Goal: Transaction & Acquisition: Purchase product/service

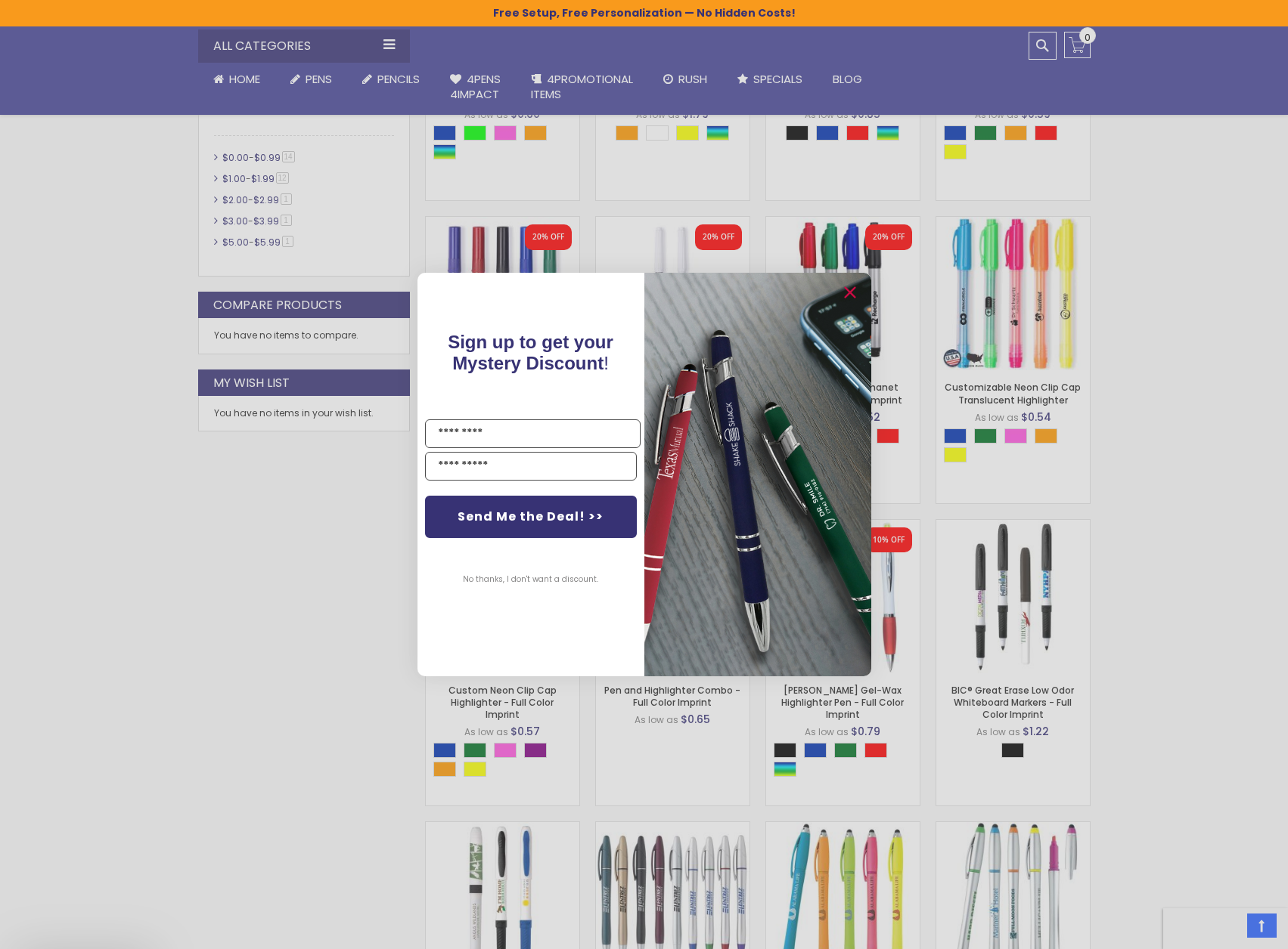
scroll to position [755, 0]
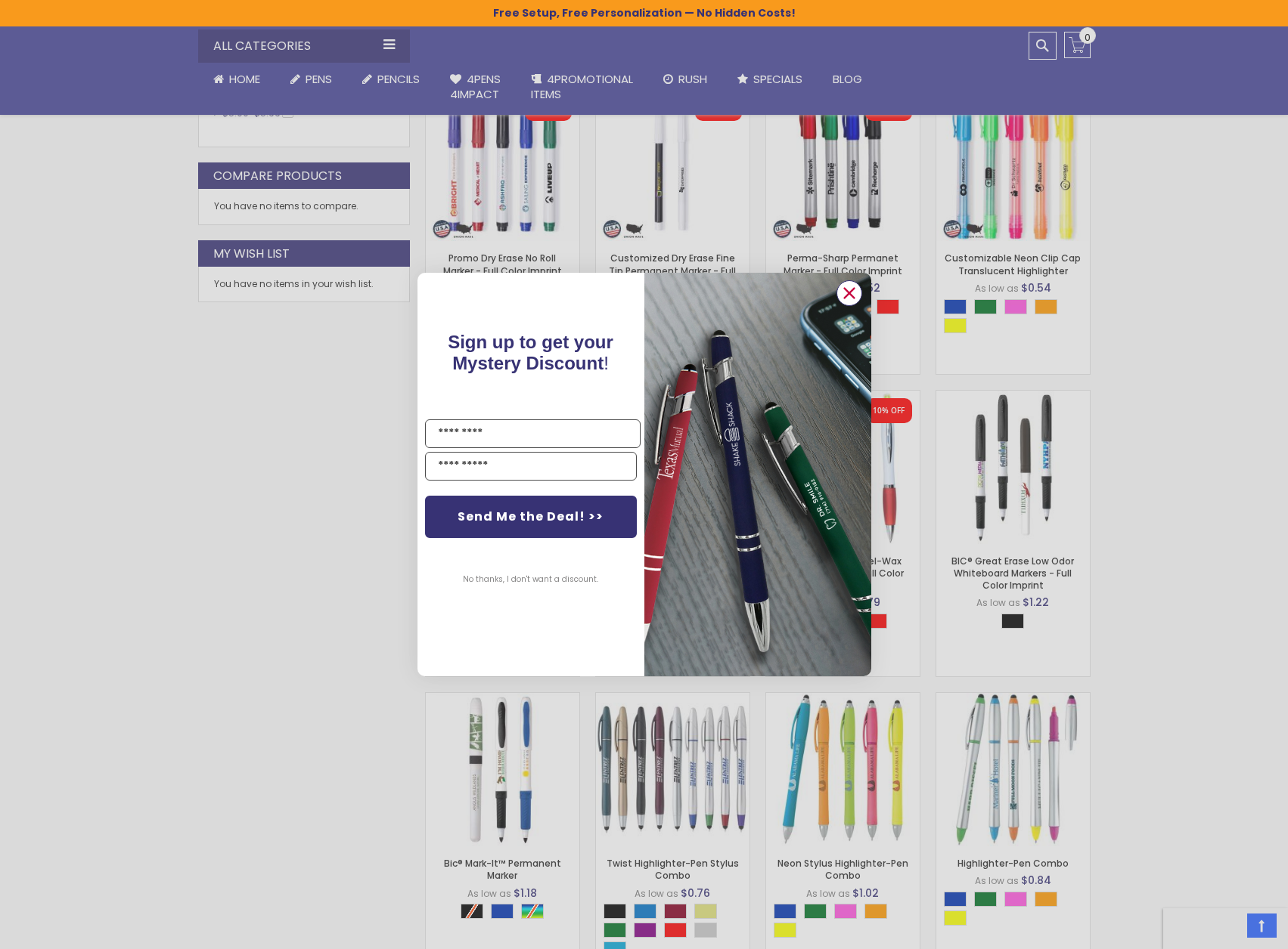
click at [851, 290] on circle "Close dialog" at bounding box center [848, 293] width 22 height 22
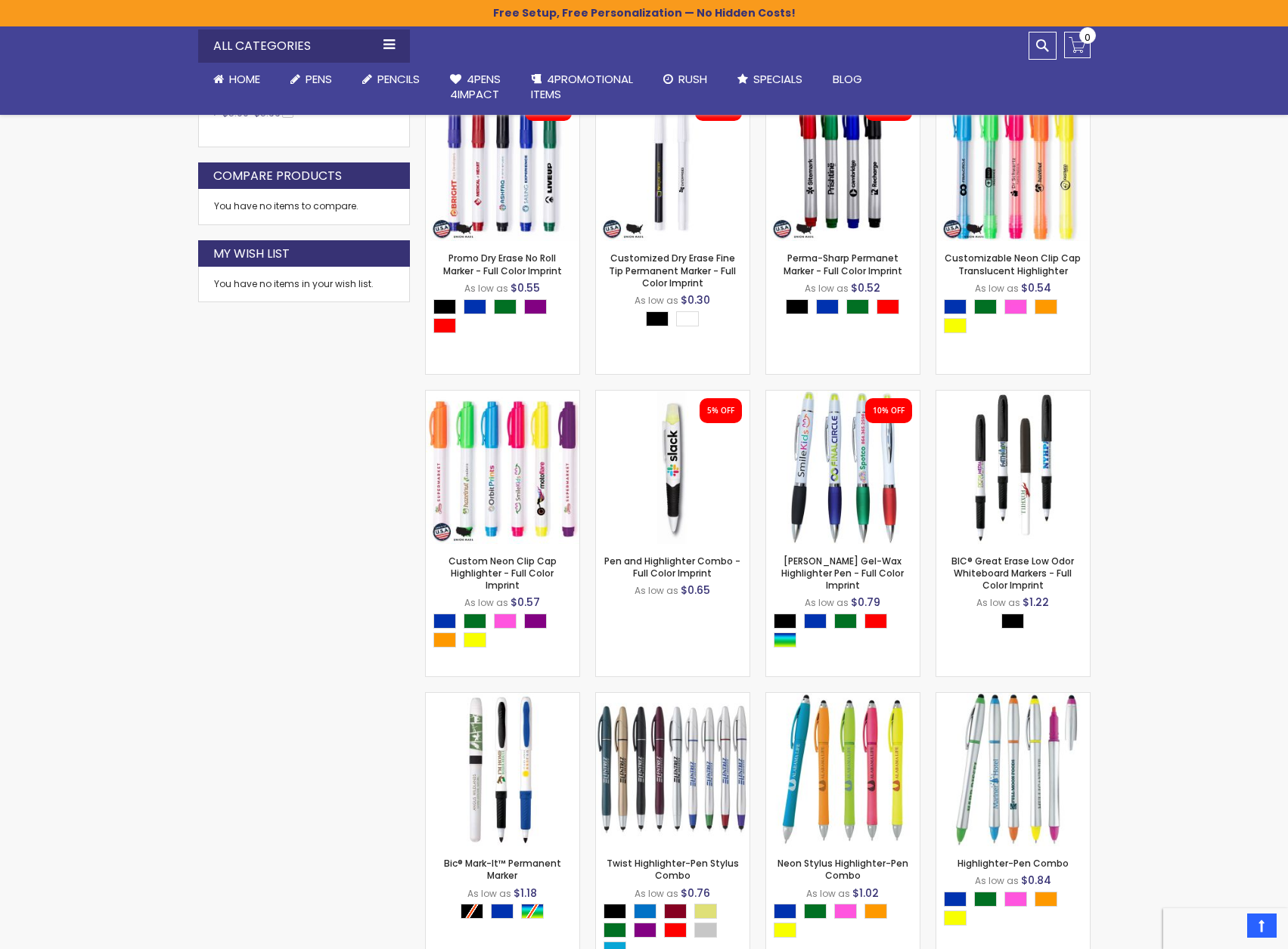
scroll to position [1058, 0]
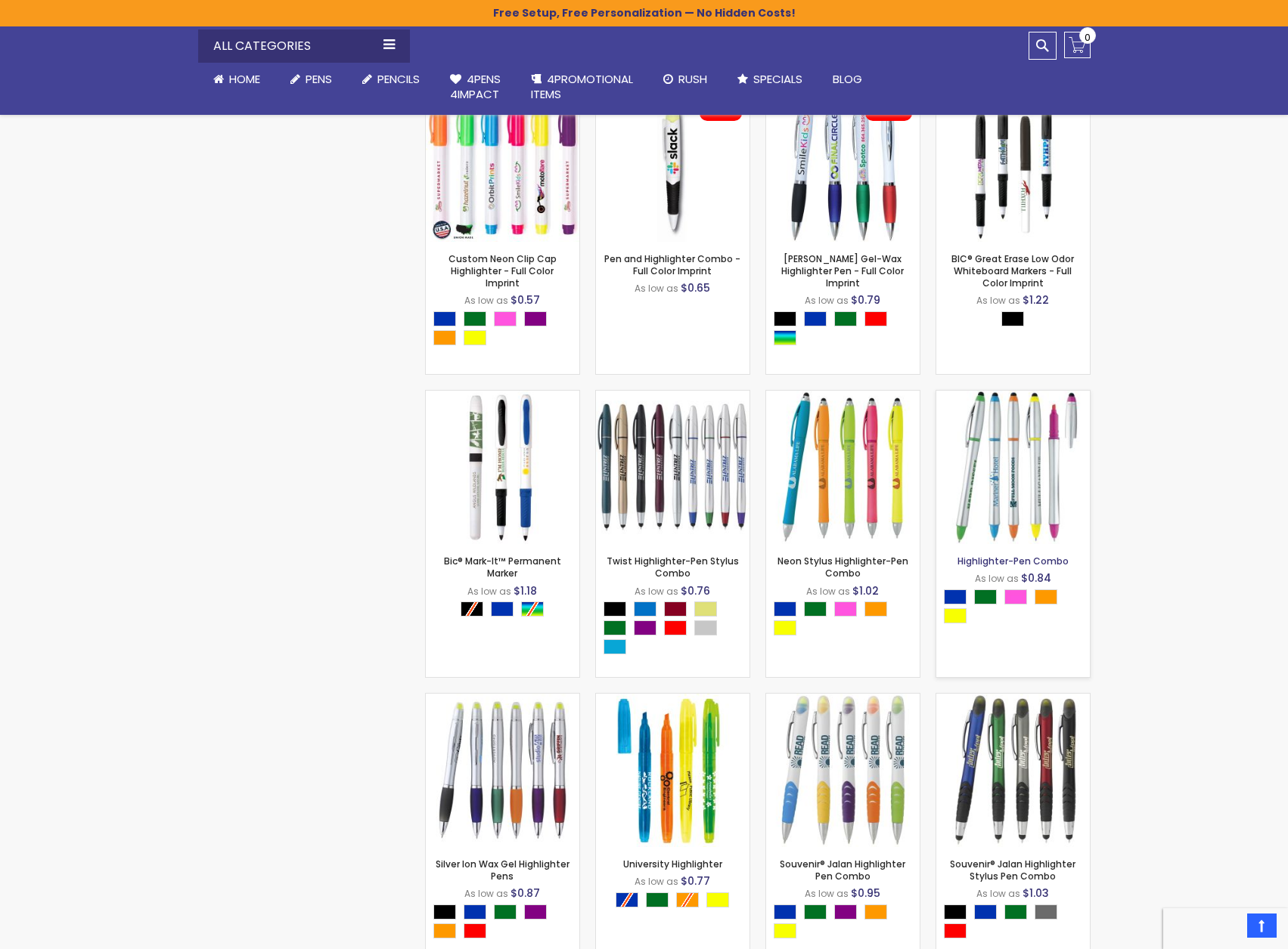
click at [1023, 560] on link "Highlighter-Pen Combo" at bounding box center [1013, 561] width 111 height 13
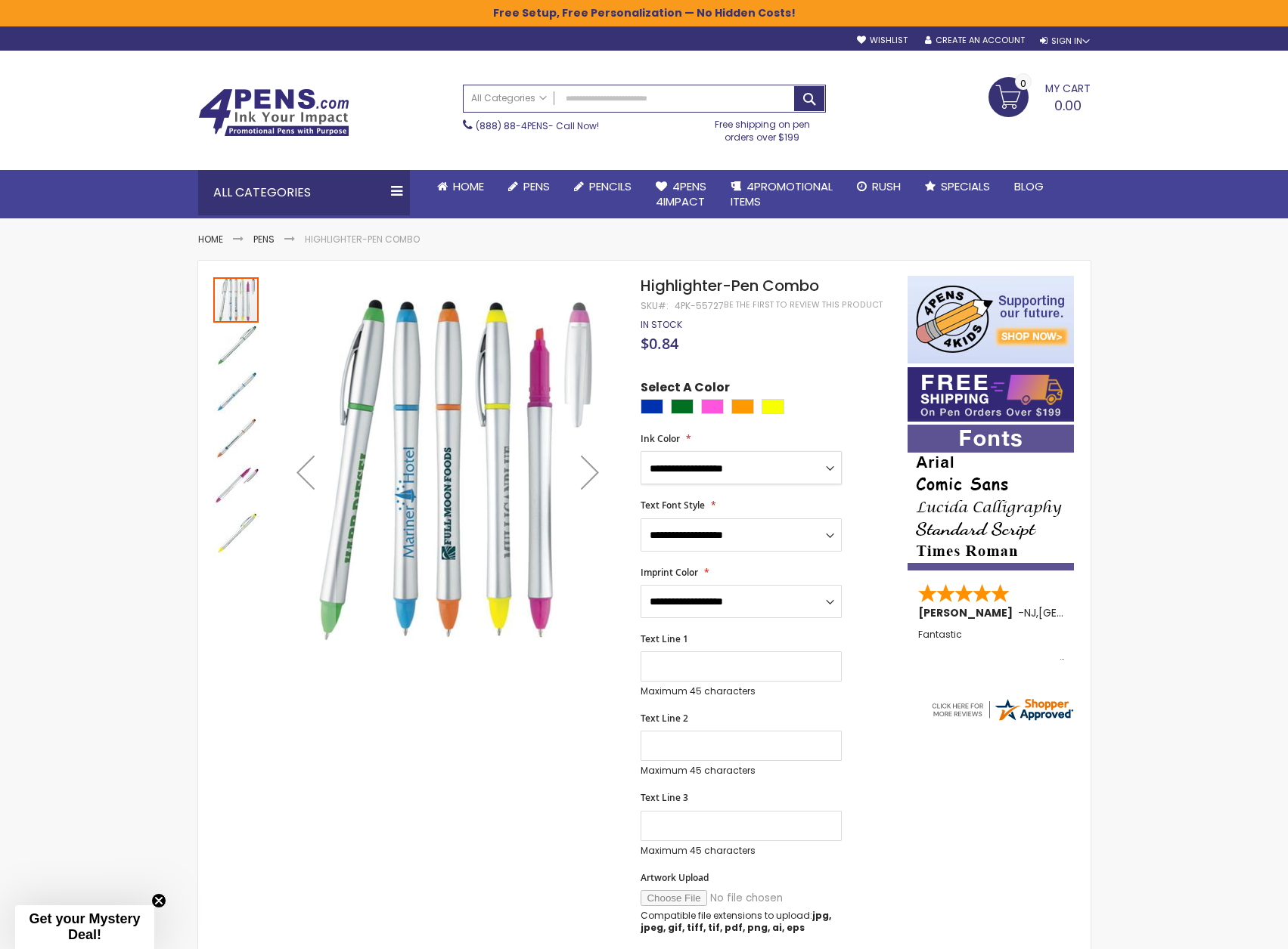
select select "****"
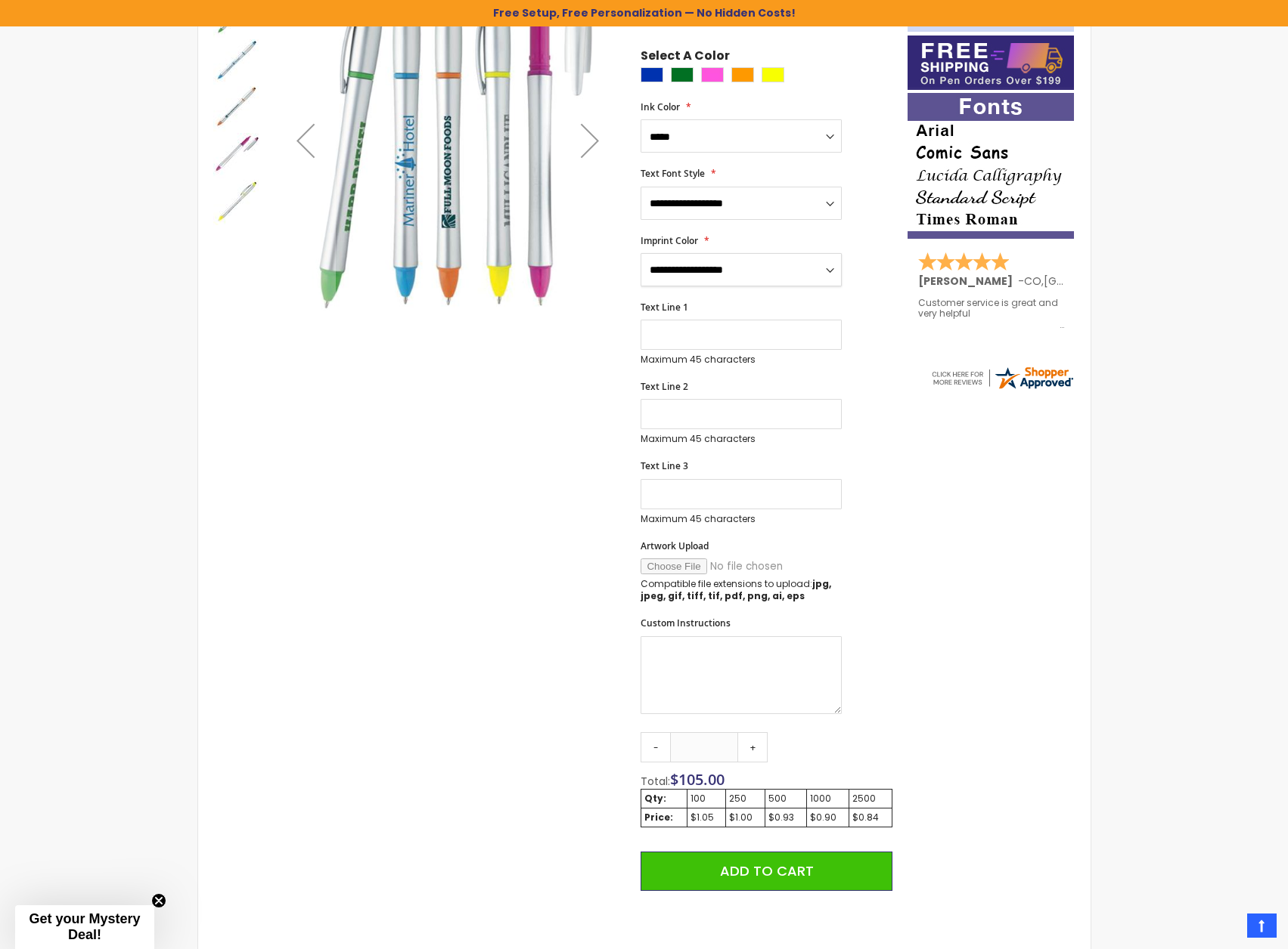
scroll to position [151, 0]
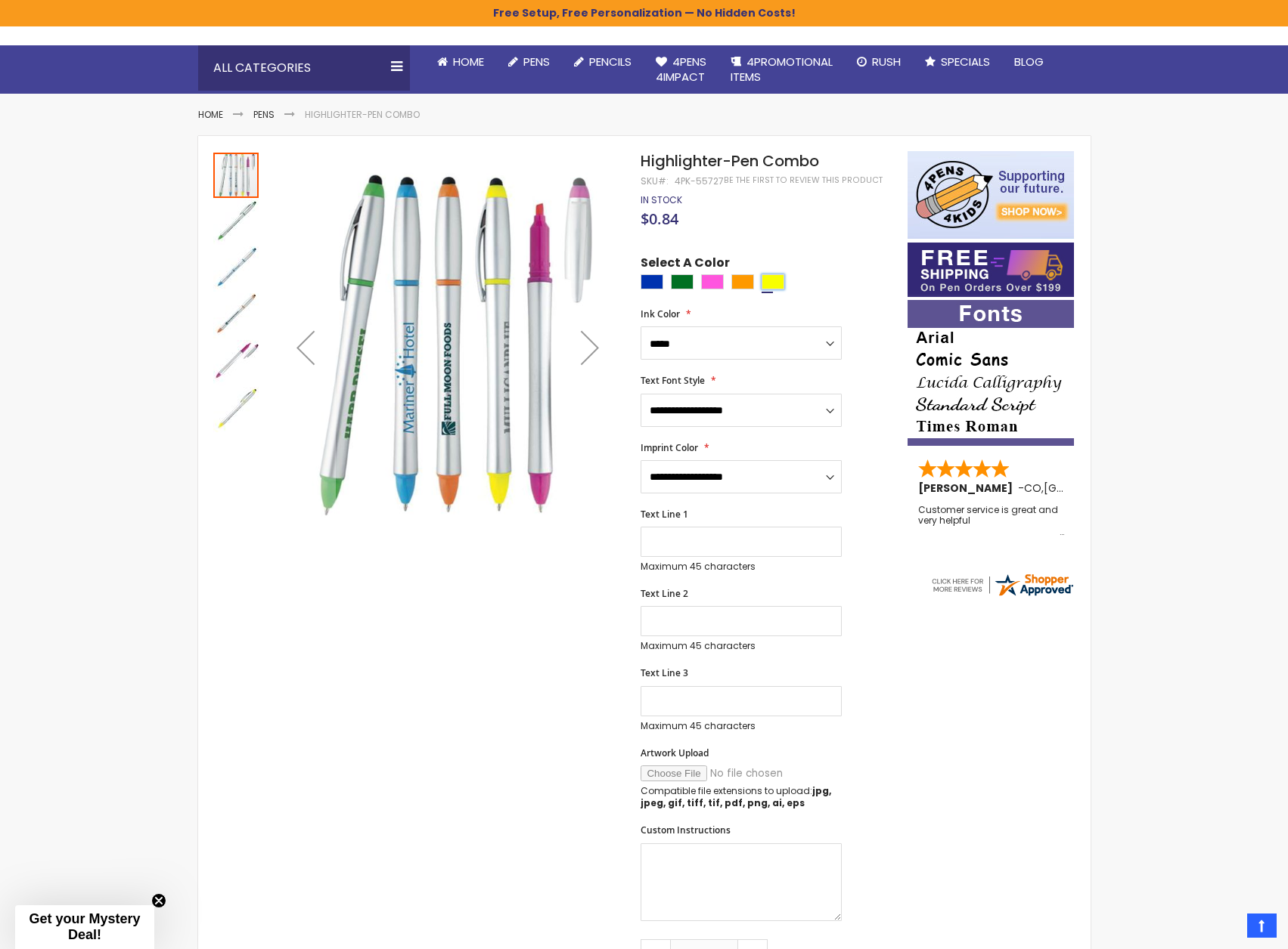
click at [775, 280] on div "Yellow" at bounding box center [772, 282] width 22 height 15
type input "****"
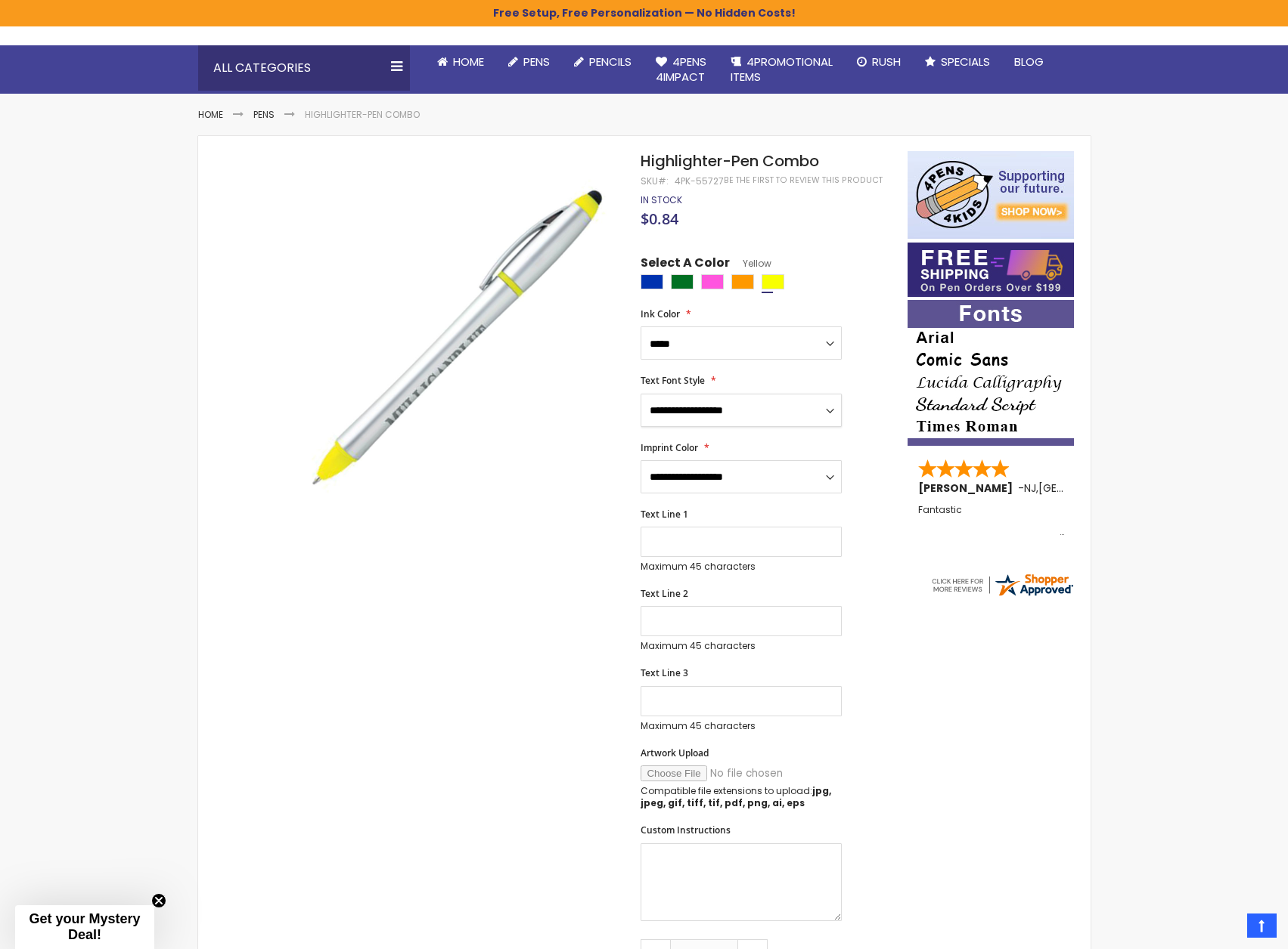
select select "****"
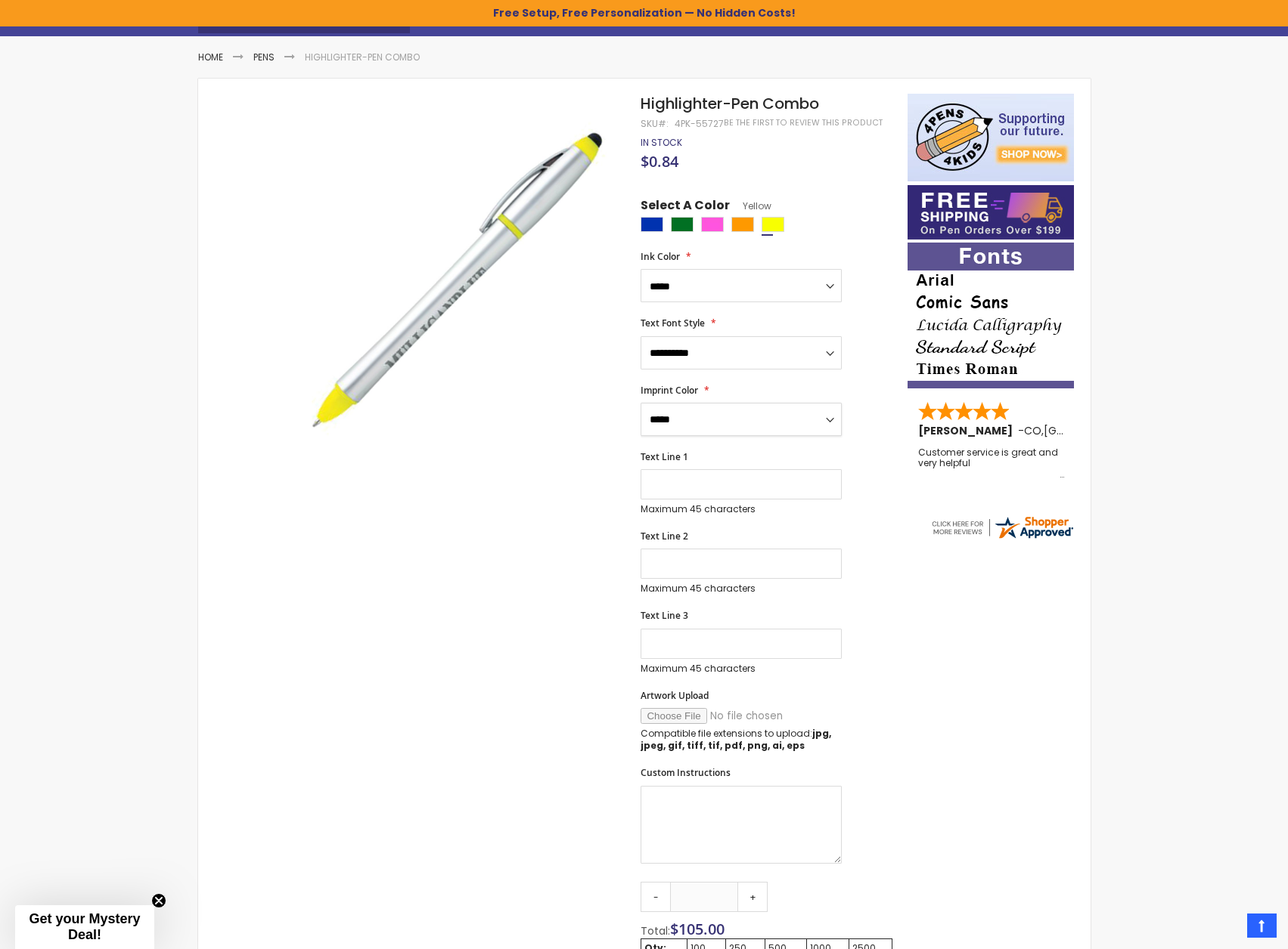
scroll to position [49, 0]
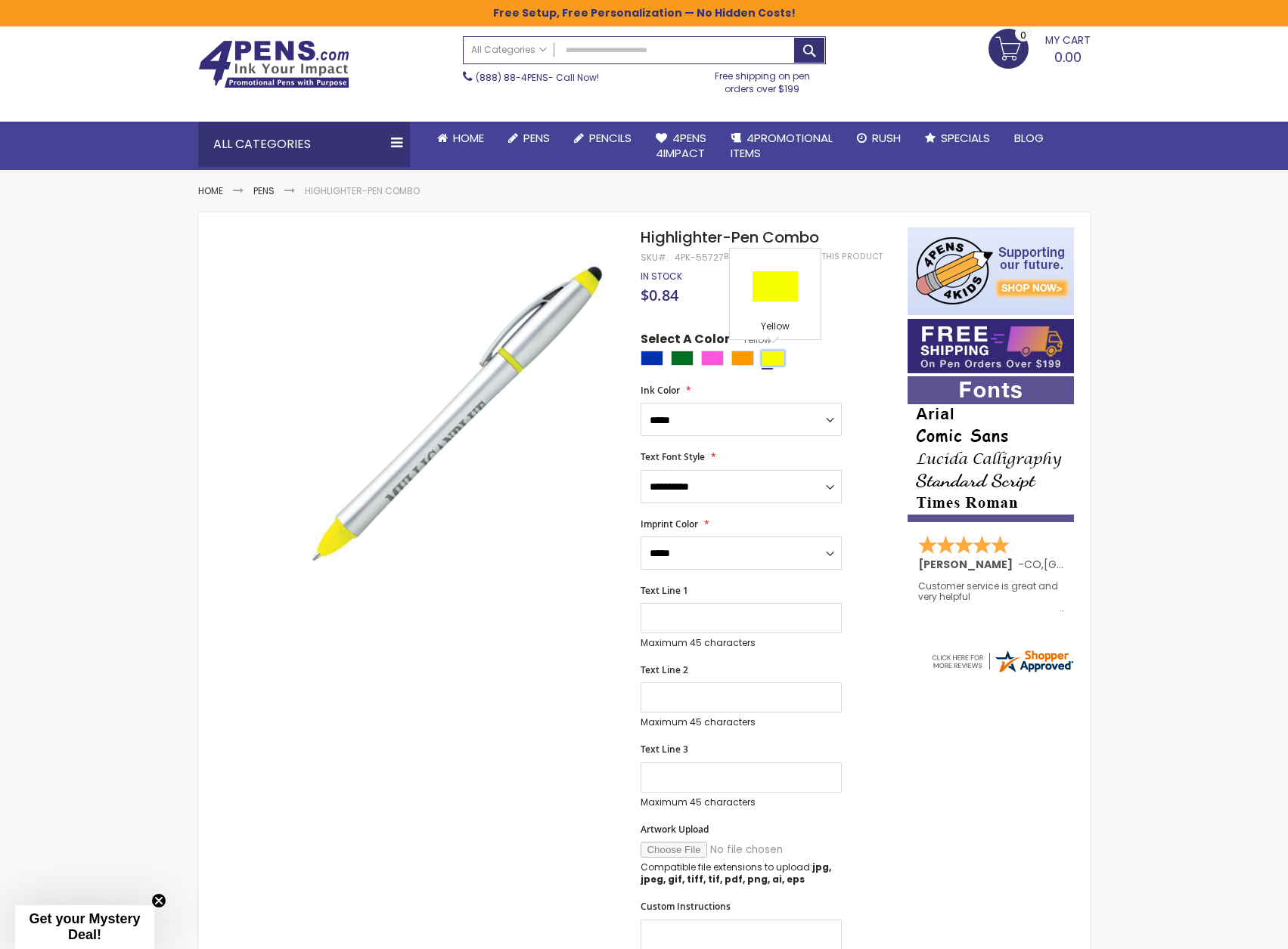
click at [764, 352] on div "Yellow" at bounding box center [772, 358] width 22 height 15
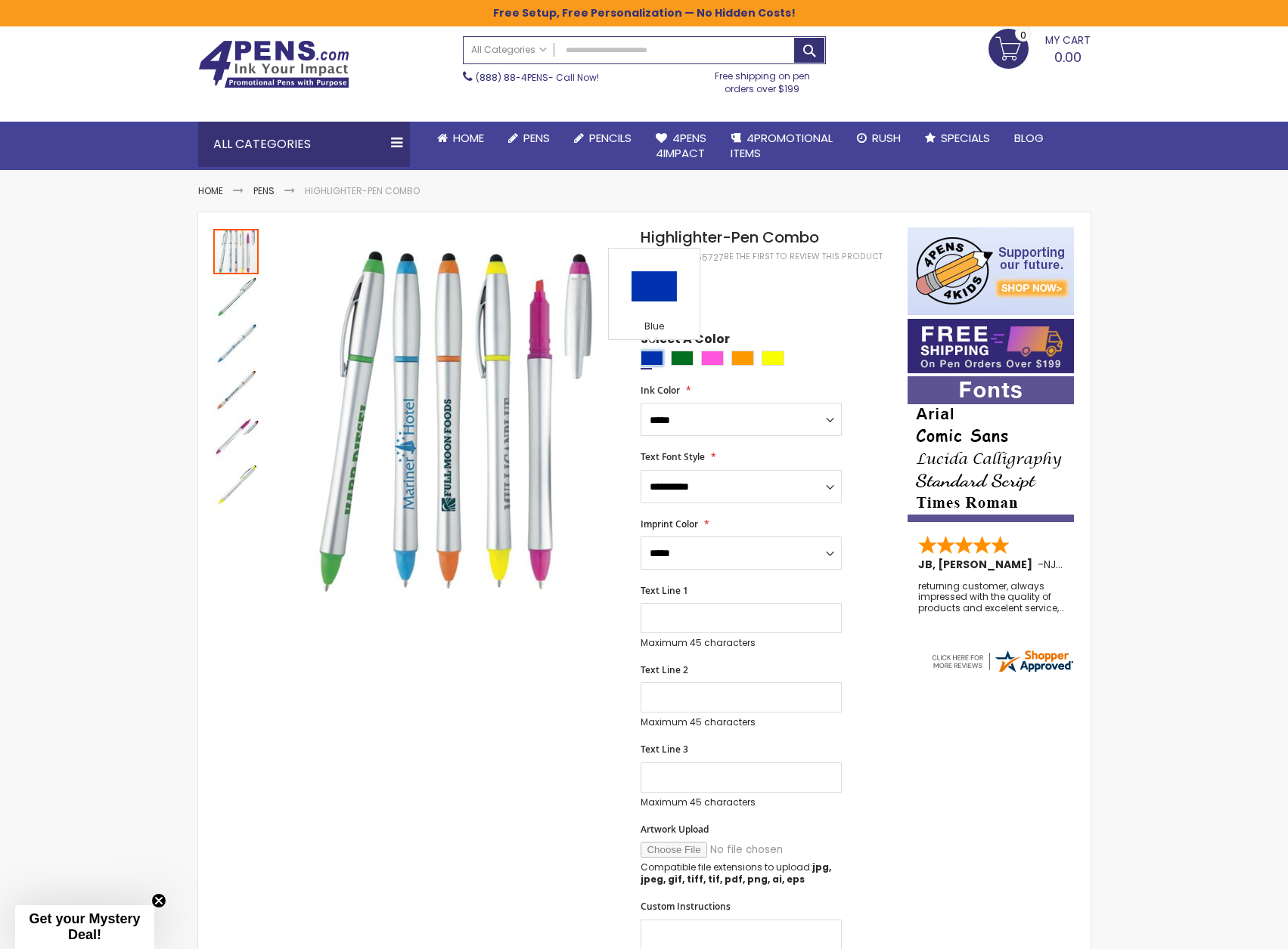
click at [650, 362] on div "Blue" at bounding box center [651, 358] width 22 height 15
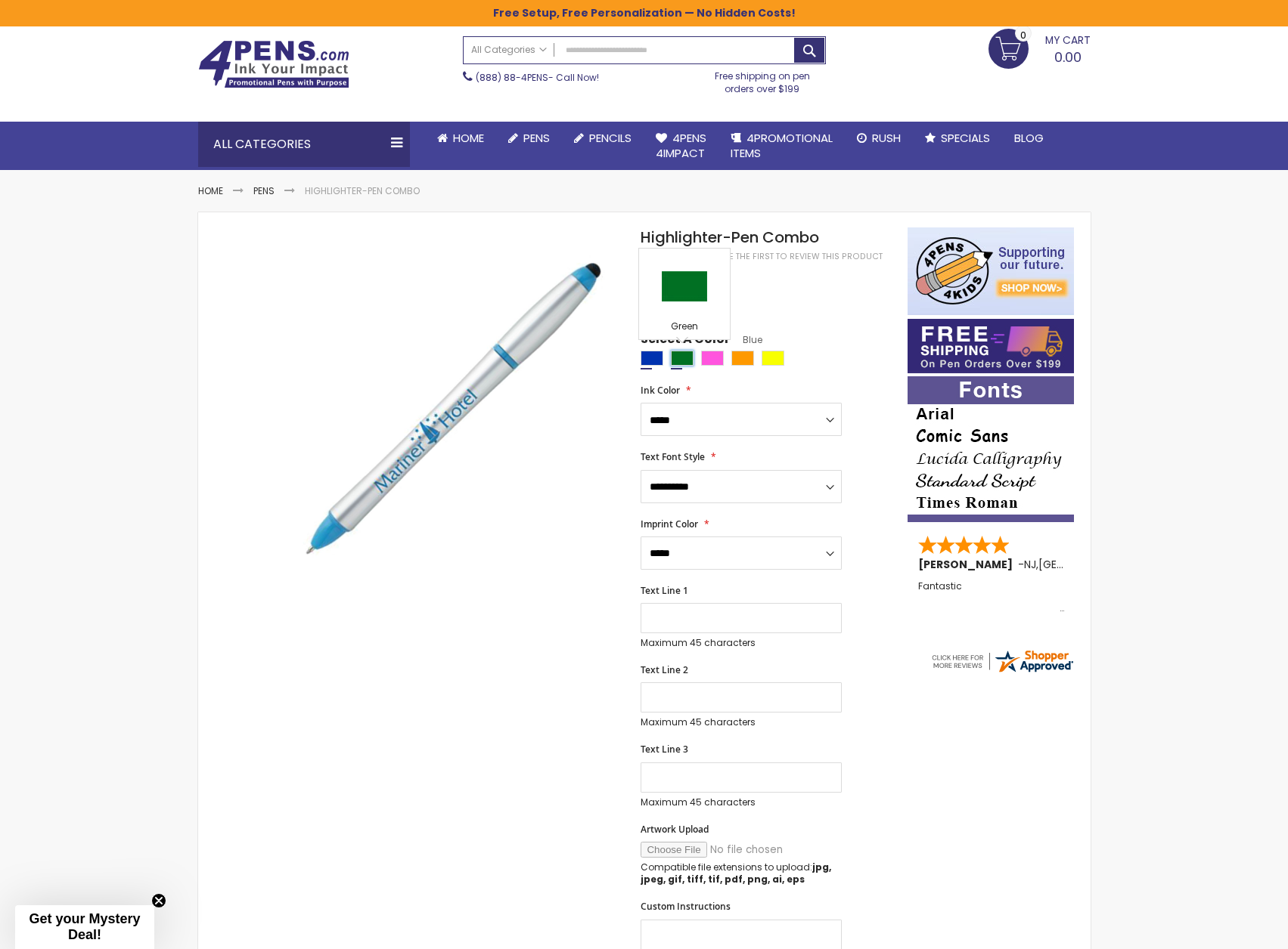
click at [684, 363] on div "Green" at bounding box center [682, 358] width 22 height 15
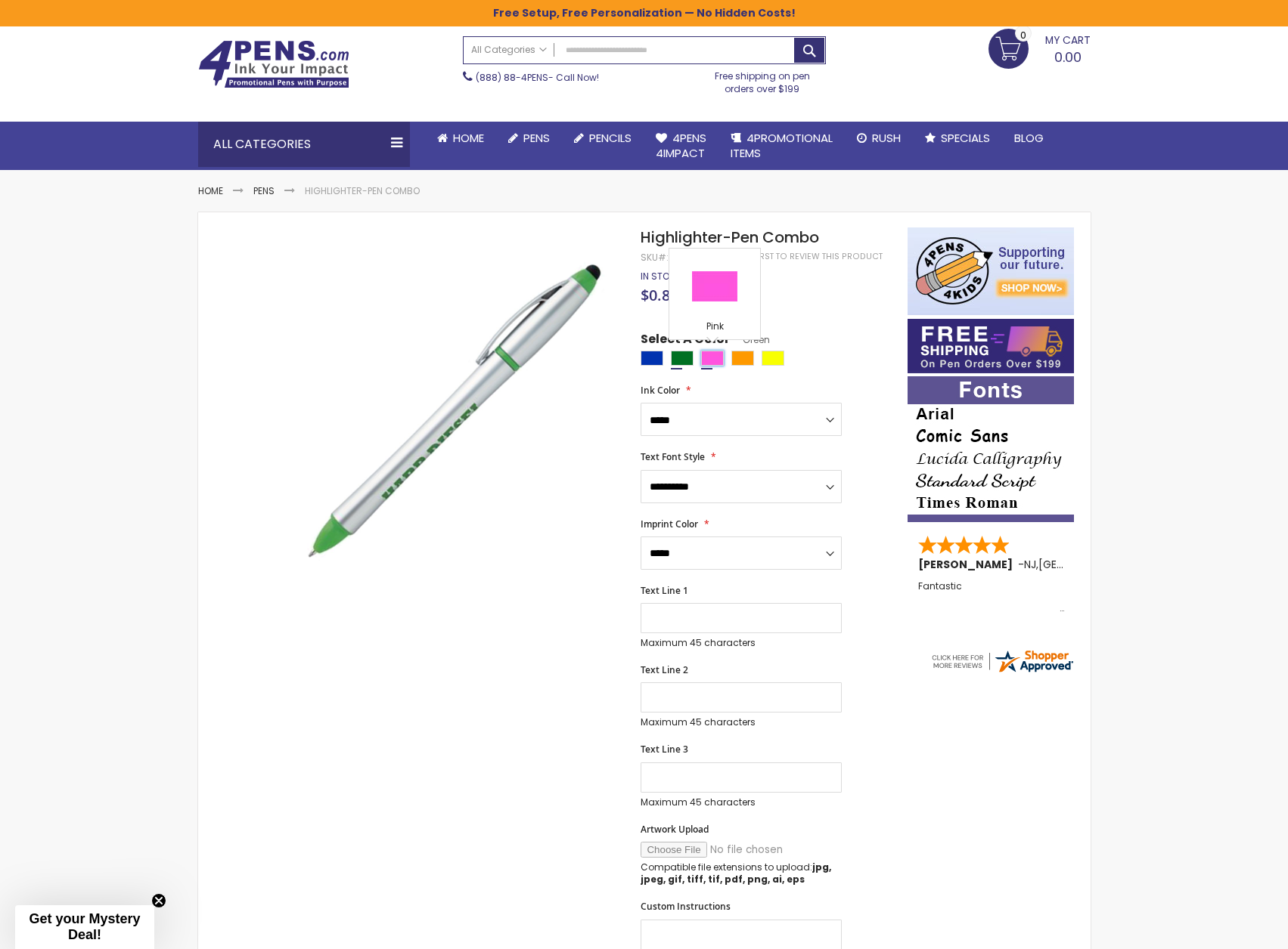
click at [715, 361] on div "Pink" at bounding box center [712, 358] width 22 height 15
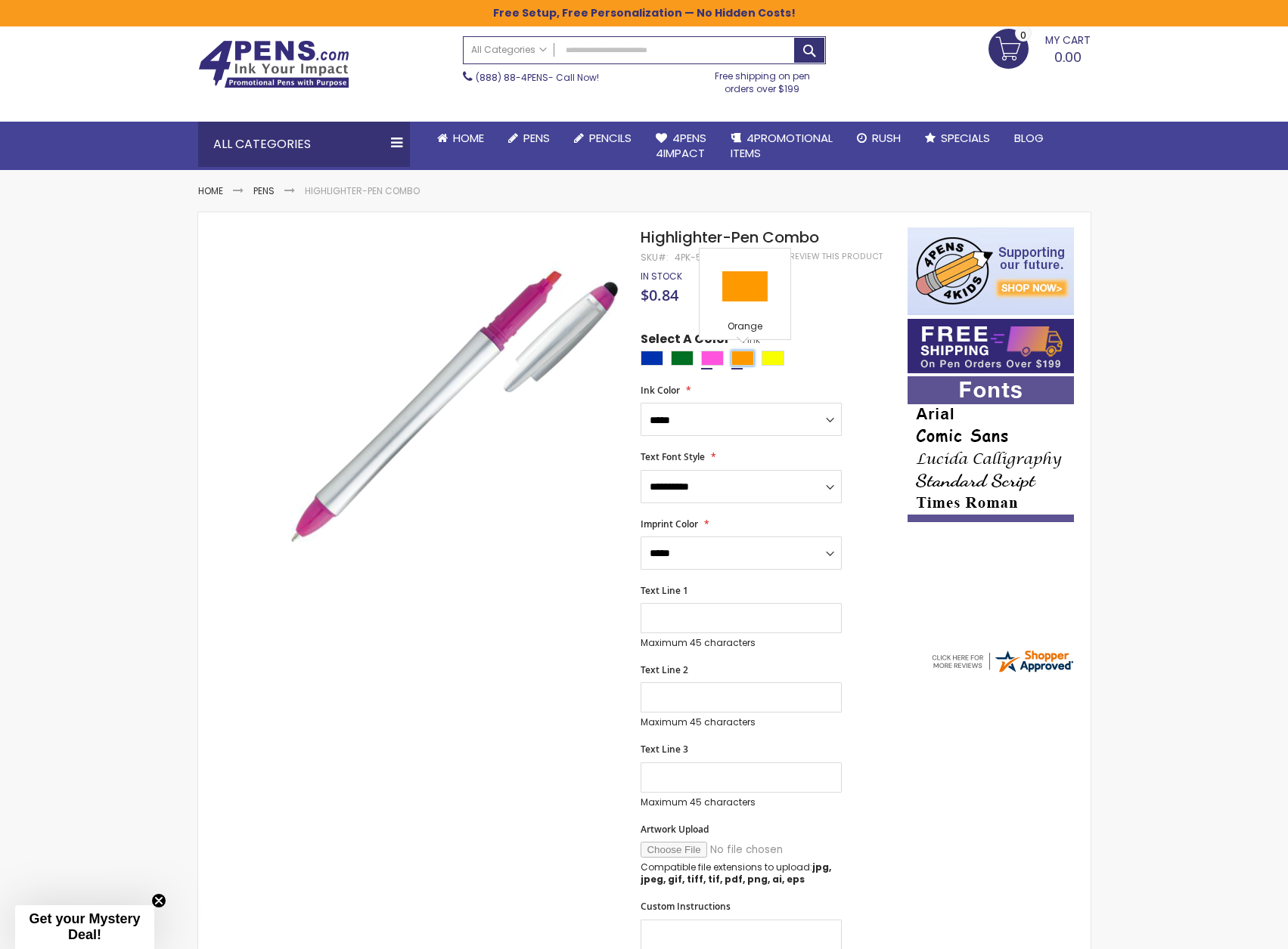
click at [745, 357] on div "Orange" at bounding box center [742, 358] width 22 height 15
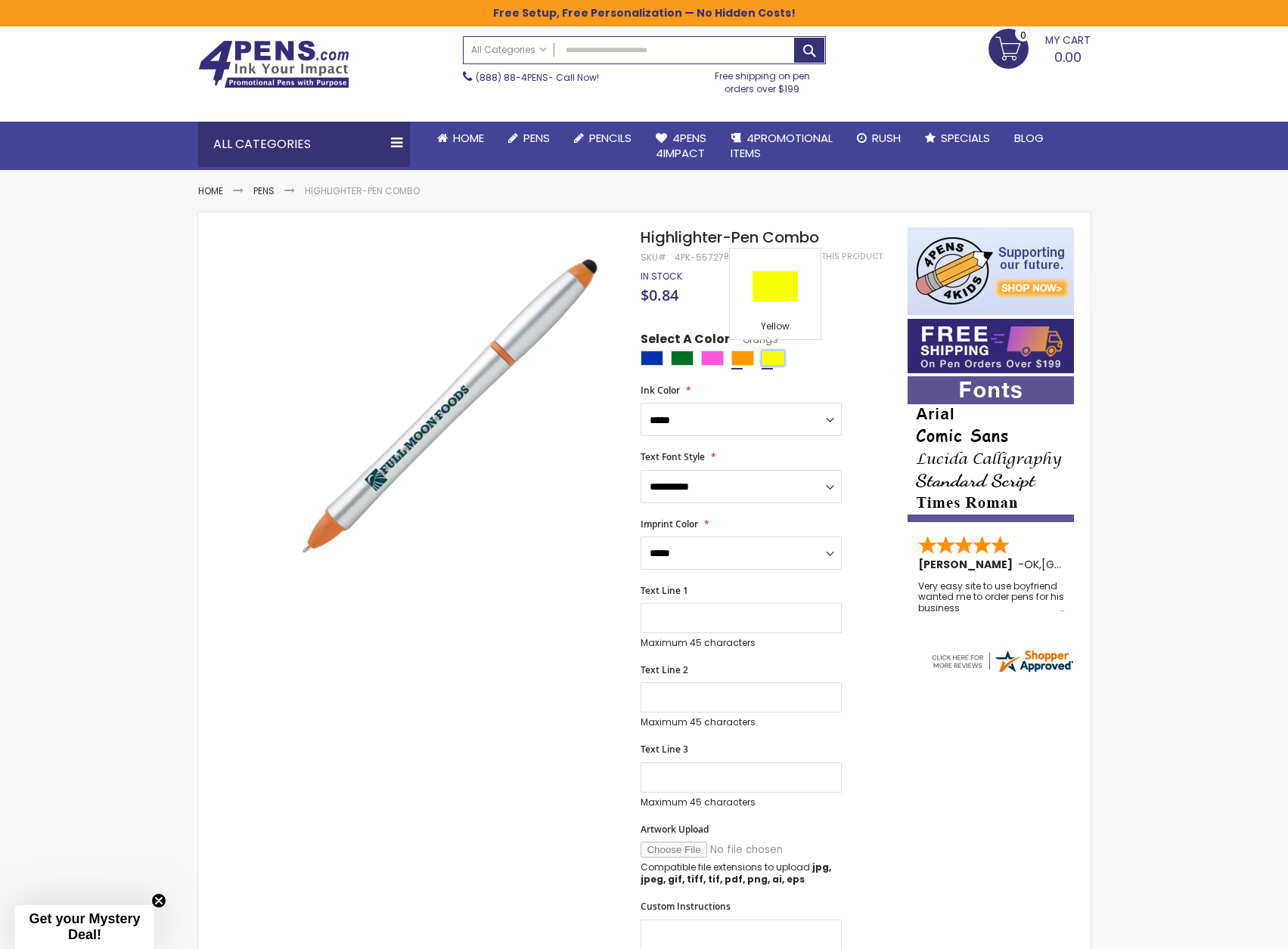
click at [777, 358] on div "Yellow" at bounding box center [772, 358] width 22 height 15
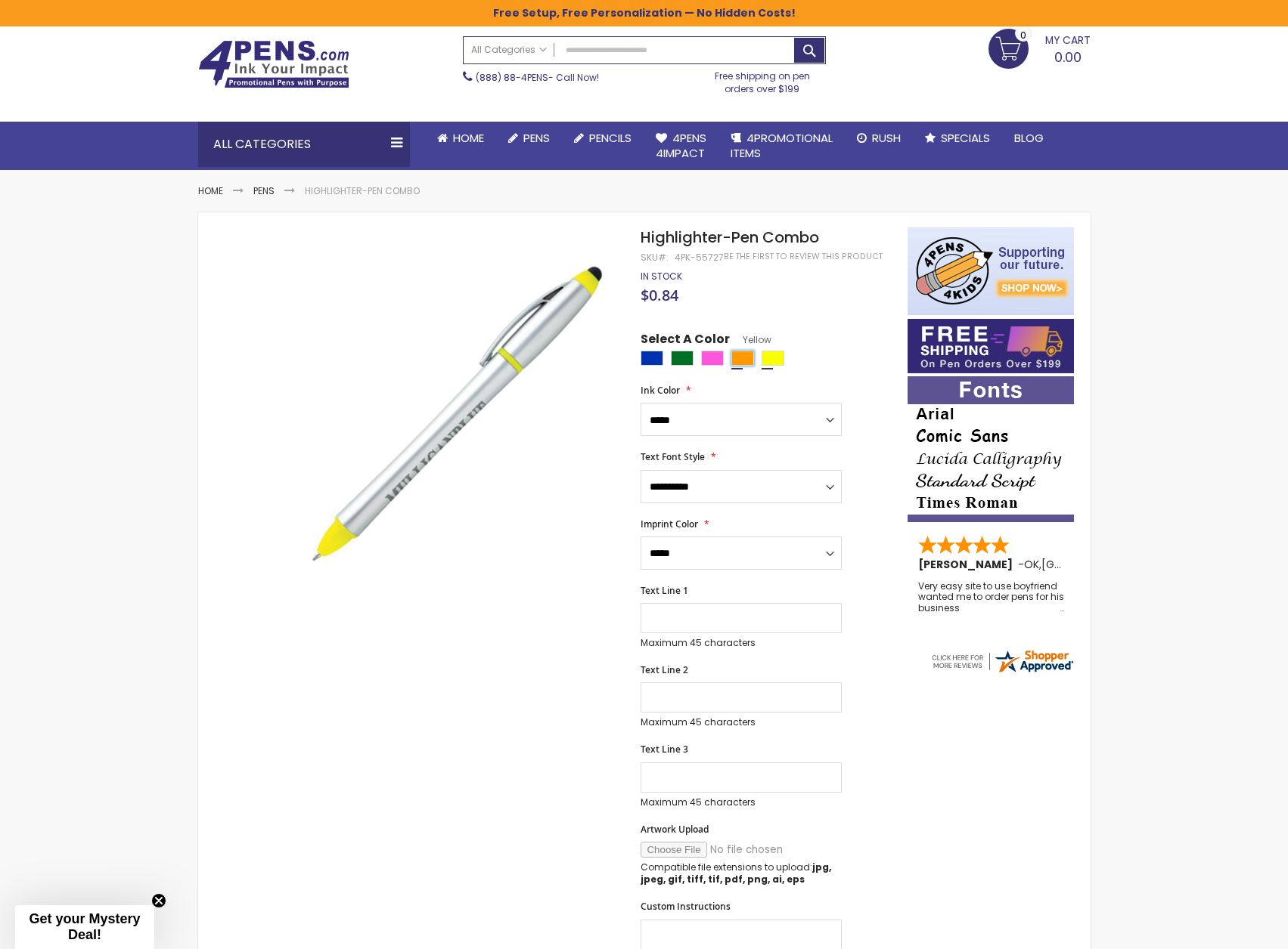
click at [740, 362] on div "Orange" at bounding box center [742, 358] width 22 height 15
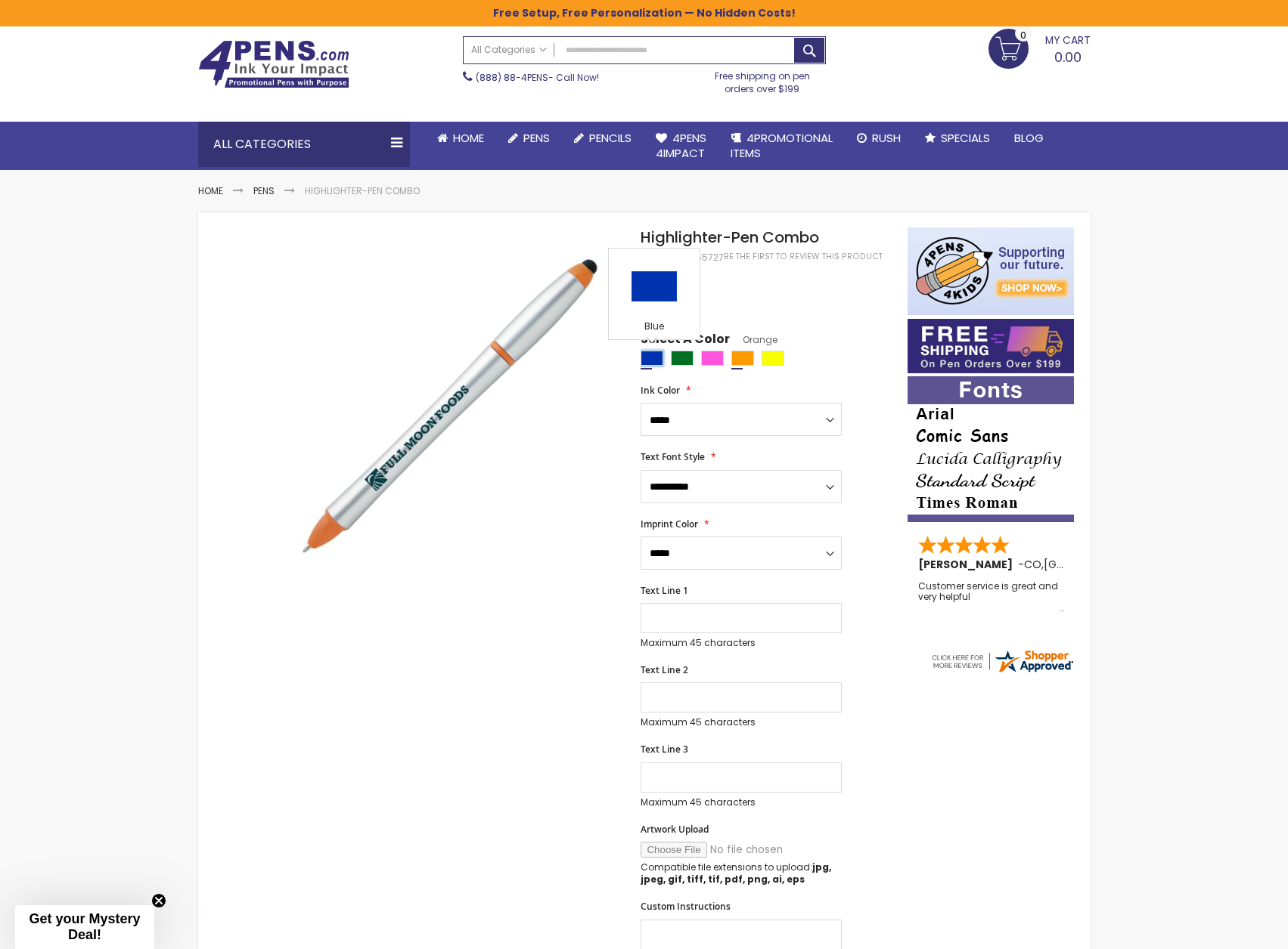
click at [652, 364] on div "Blue" at bounding box center [651, 358] width 22 height 15
type input "****"
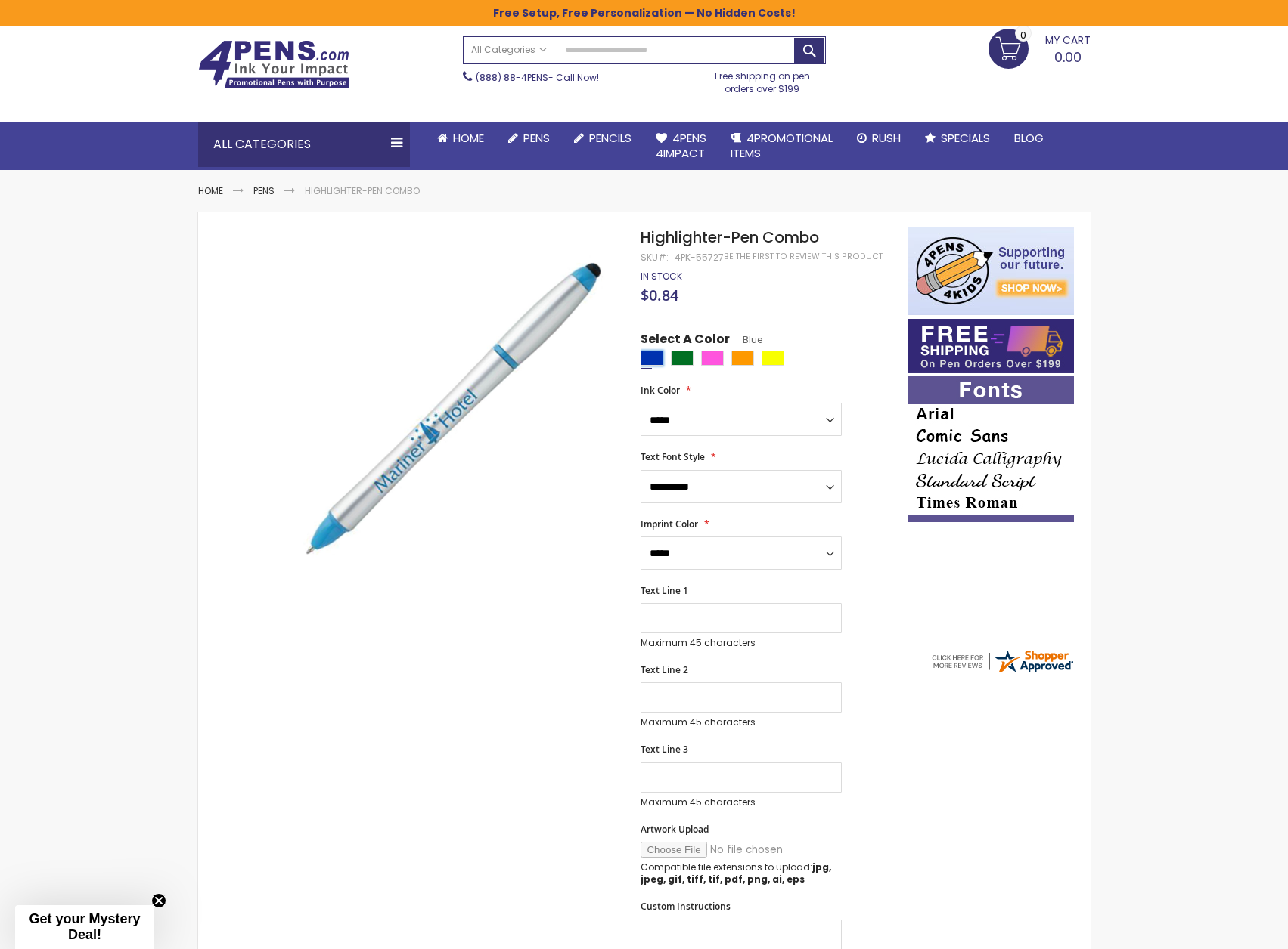
click at [659, 361] on div "Blue" at bounding box center [651, 358] width 22 height 15
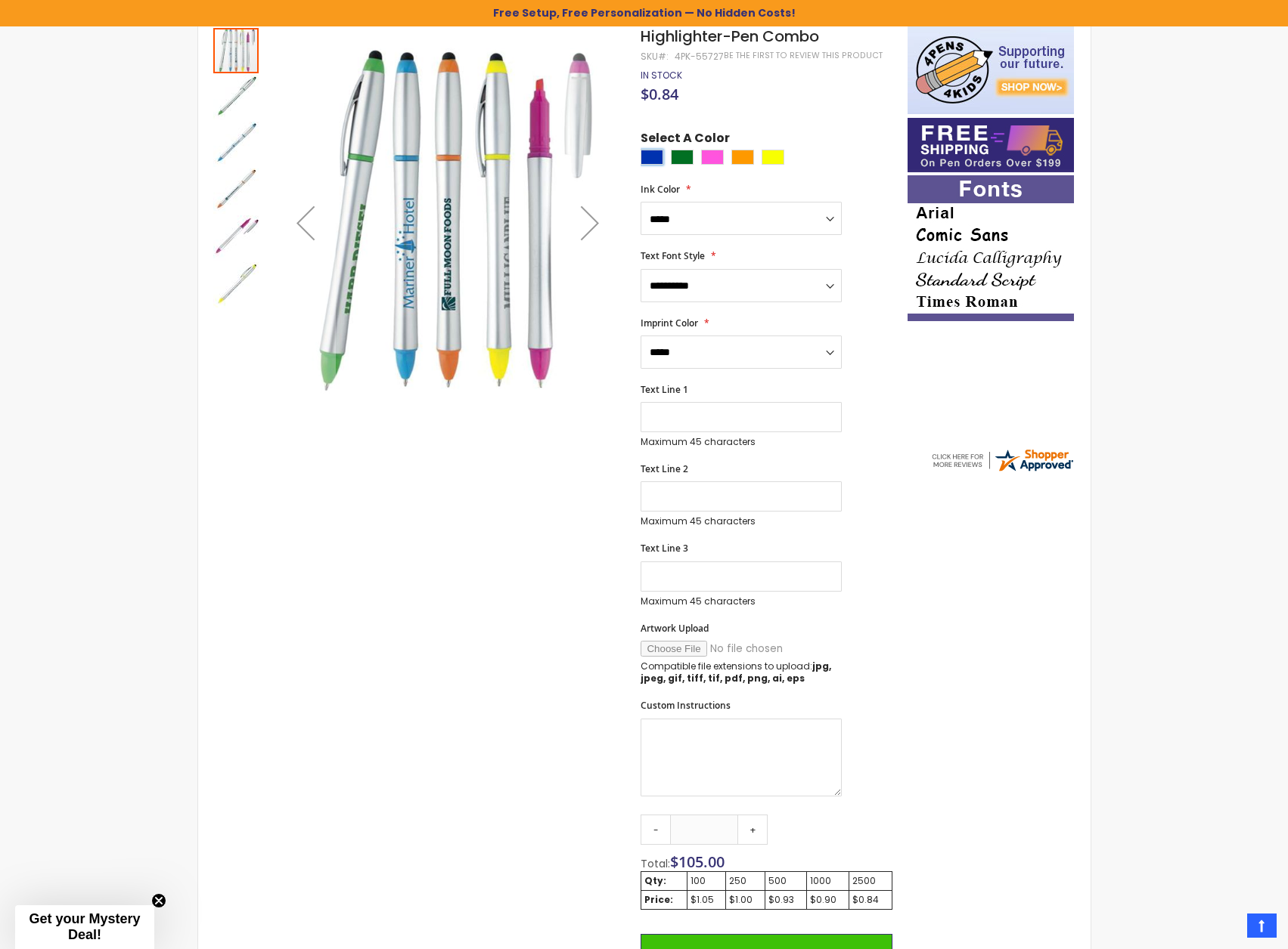
scroll to position [0, 0]
